Goal: Check status: Check status

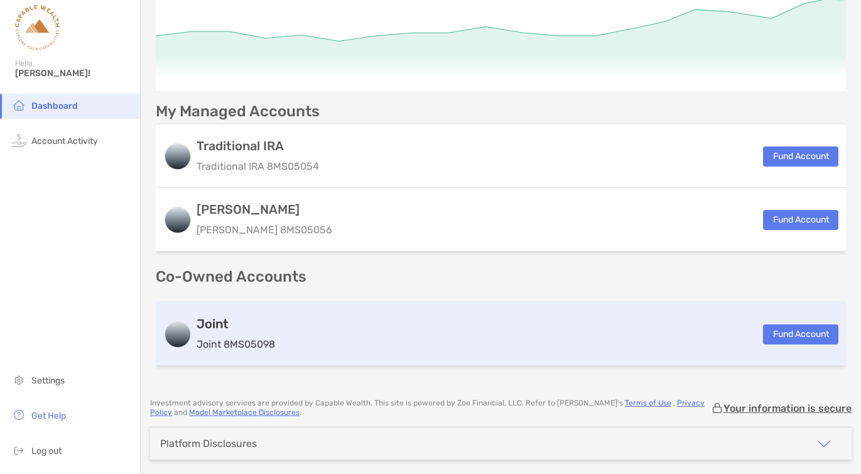
scroll to position [183, 0]
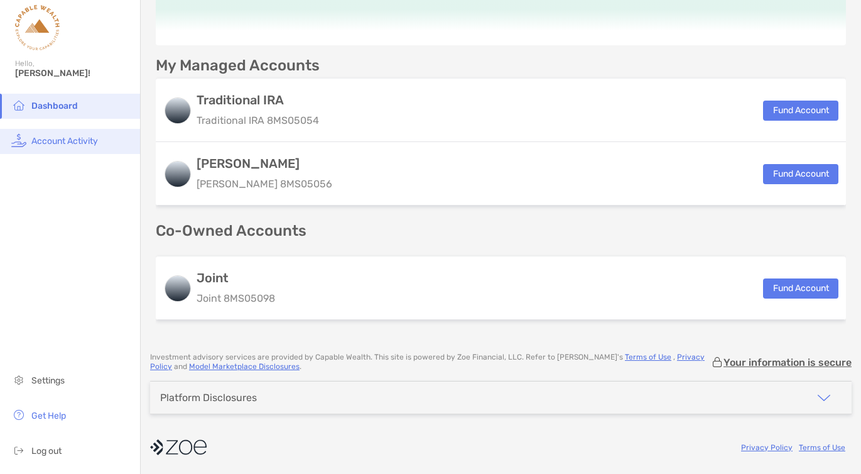
click at [75, 143] on span "Account Activity" at bounding box center [64, 141] width 67 height 11
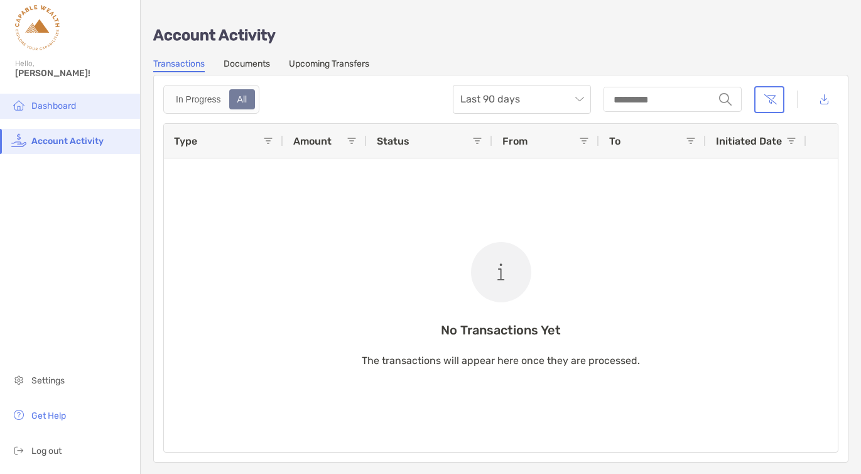
click at [52, 111] on span "Dashboard" at bounding box center [53, 105] width 45 height 11
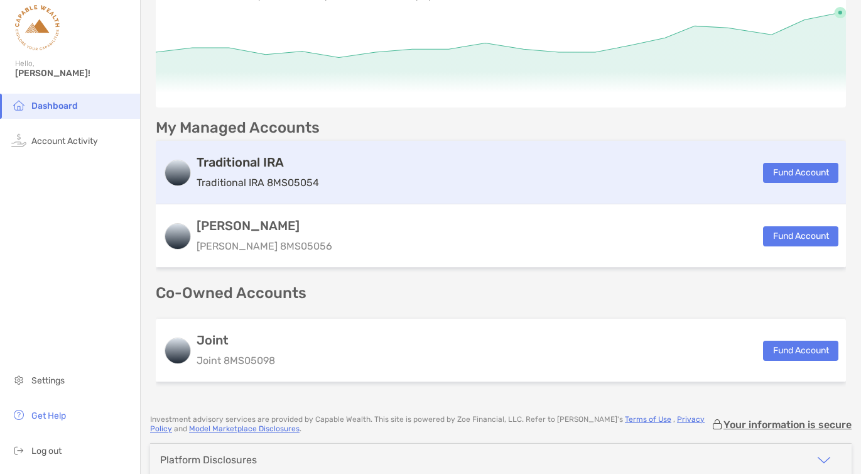
scroll to position [126, 0]
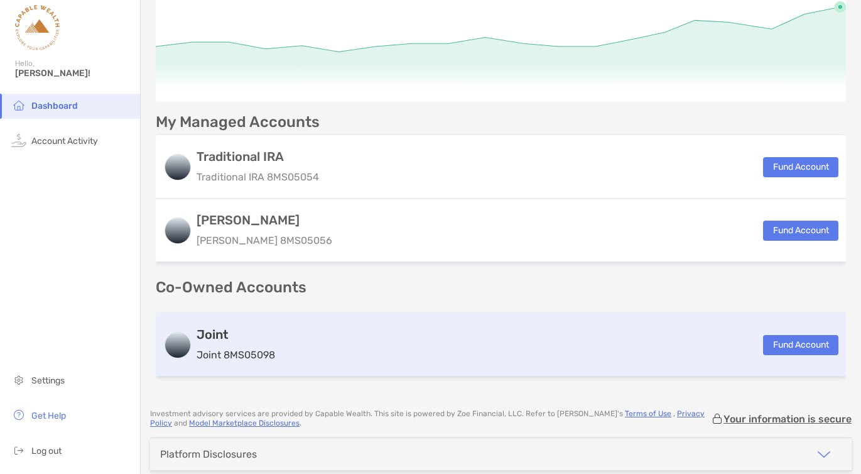
click at [219, 336] on h3 "Joint" at bounding box center [236, 334] width 79 height 15
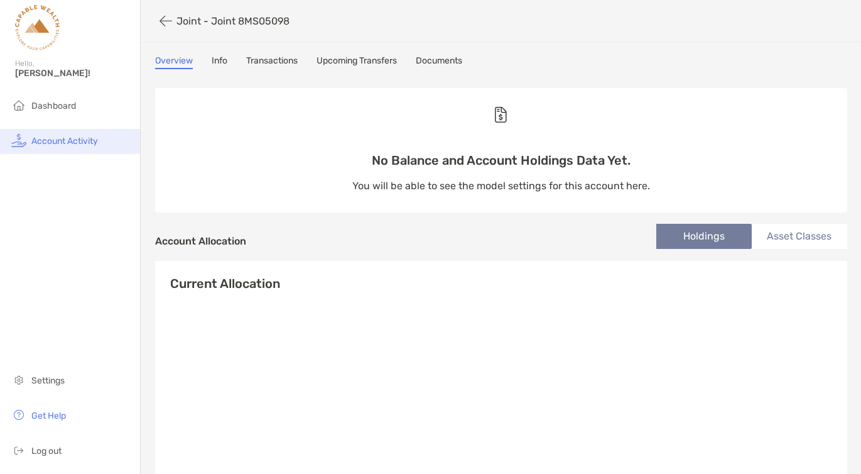
click at [62, 138] on span "Account Activity" at bounding box center [64, 141] width 67 height 11
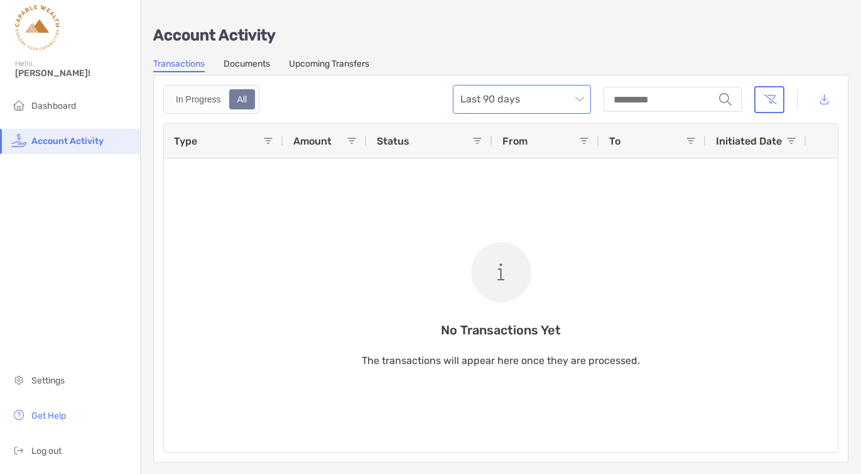
click at [551, 91] on span "Last 90 days" at bounding box center [521, 99] width 123 height 28
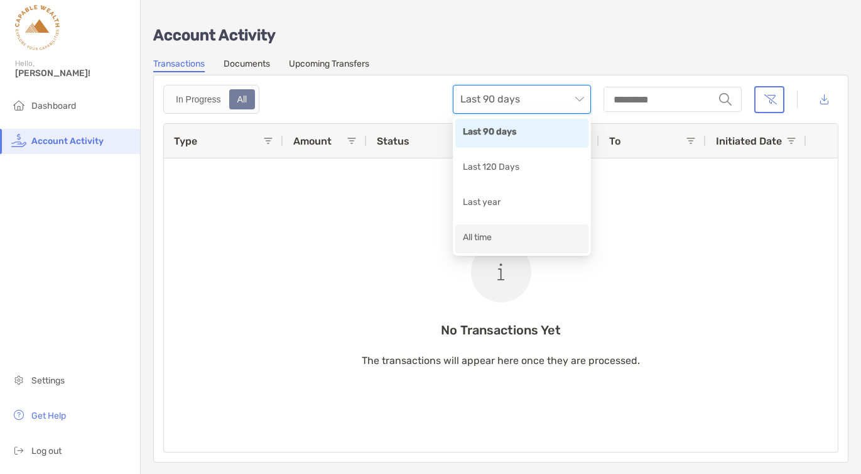
click at [484, 240] on div "All time" at bounding box center [522, 239] width 118 height 16
